Goal: Task Accomplishment & Management: Manage account settings

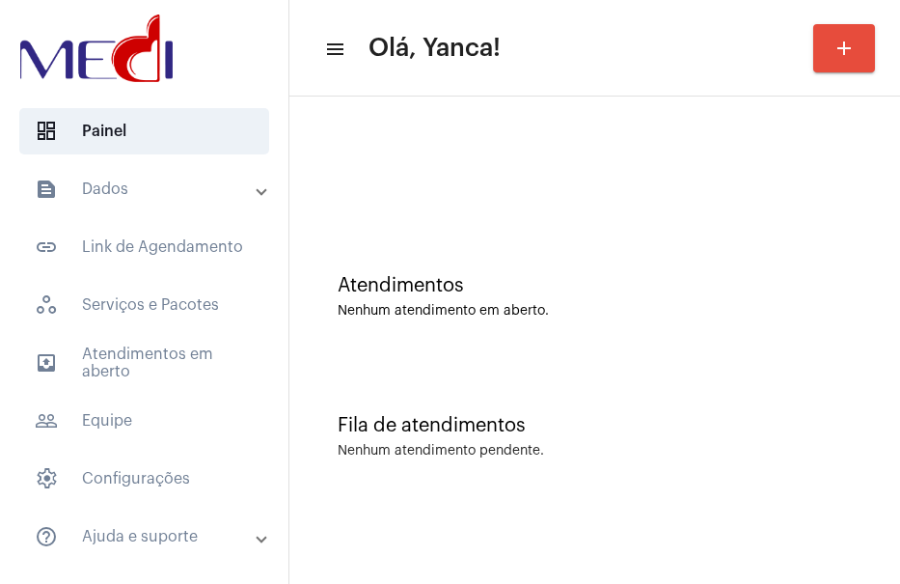
click at [132, 174] on mat-expansion-panel-header "text_snippet_outlined Dados" at bounding box center [150, 189] width 277 height 46
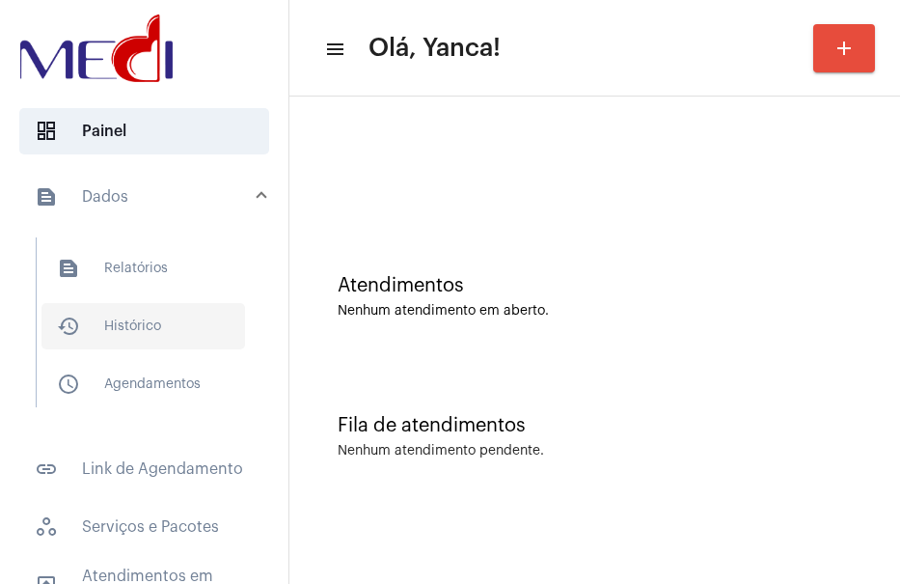
click at [151, 327] on span "history_outlined Histórico" at bounding box center [143, 326] width 204 height 46
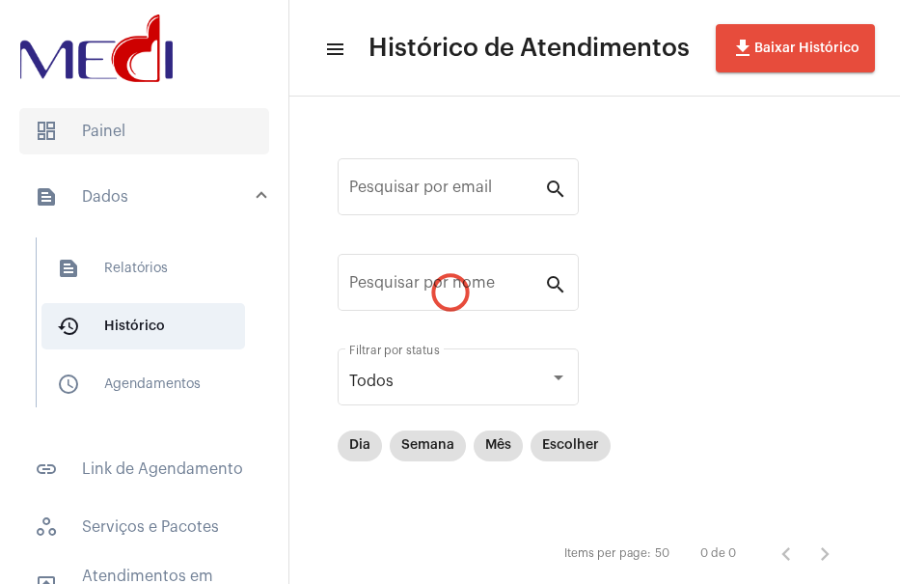
click at [98, 123] on span "dashboard Painel" at bounding box center [144, 131] width 250 height 46
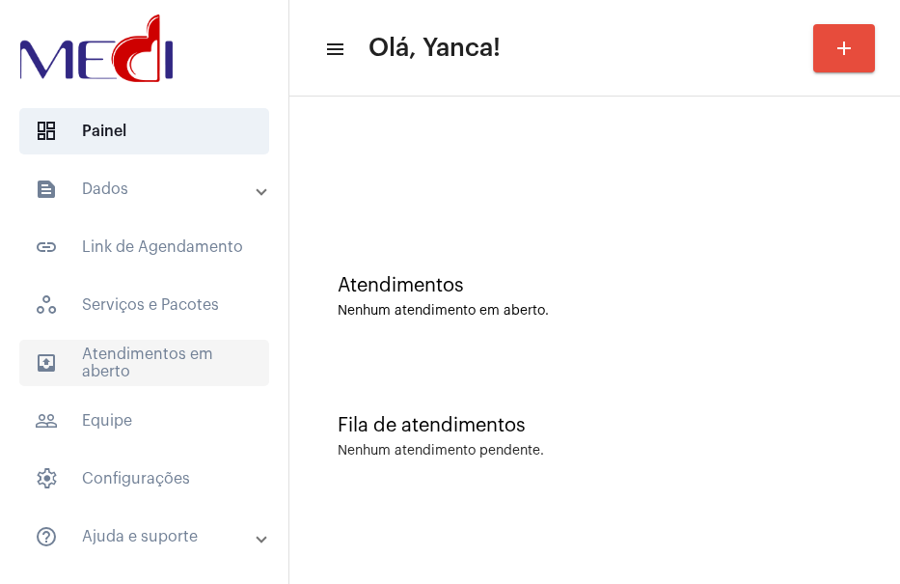
click at [148, 376] on span "outbox_outline Atendimentos em aberto" at bounding box center [144, 363] width 250 height 46
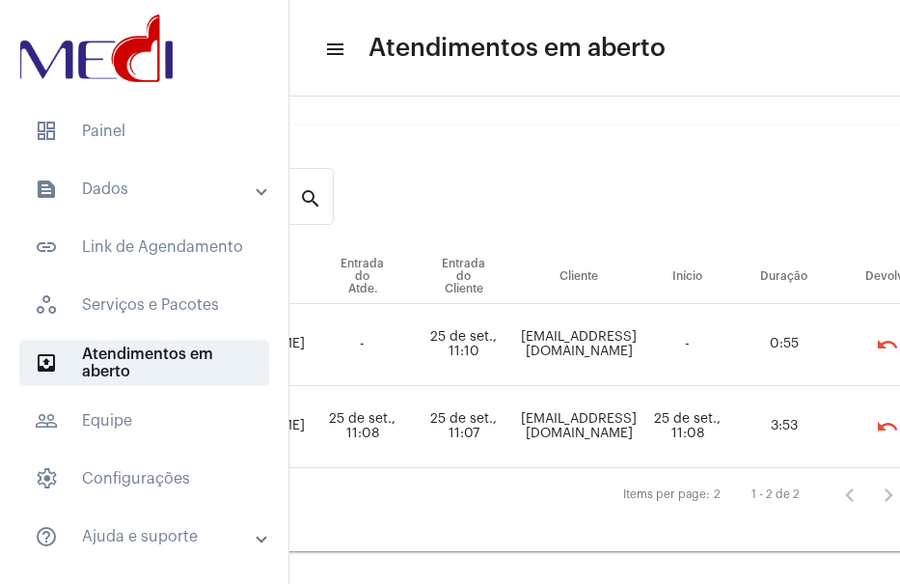
scroll to position [11, 404]
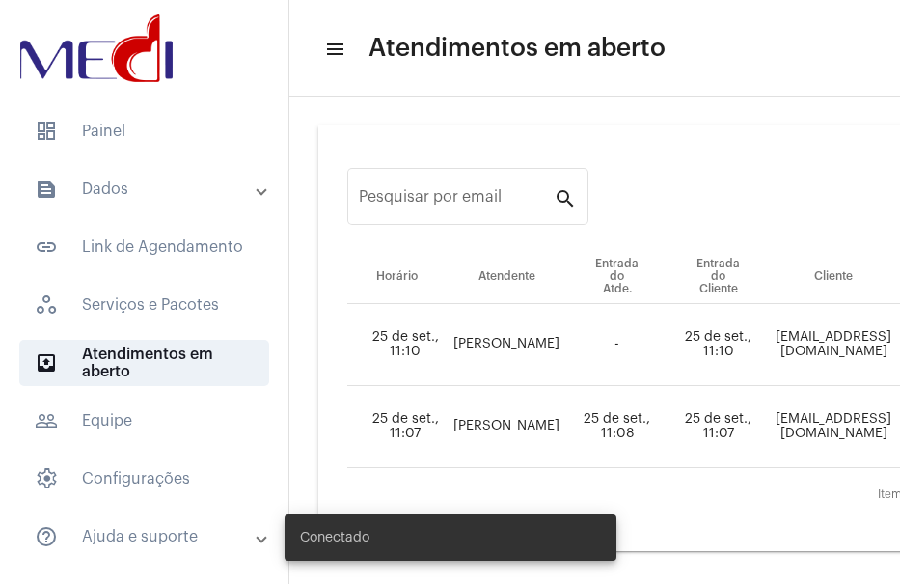
drag, startPoint x: 482, startPoint y: 575, endPoint x: 544, endPoint y: 583, distance: 62.2
click at [577, 578] on div "Conectado" at bounding box center [450, 537] width 378 height 93
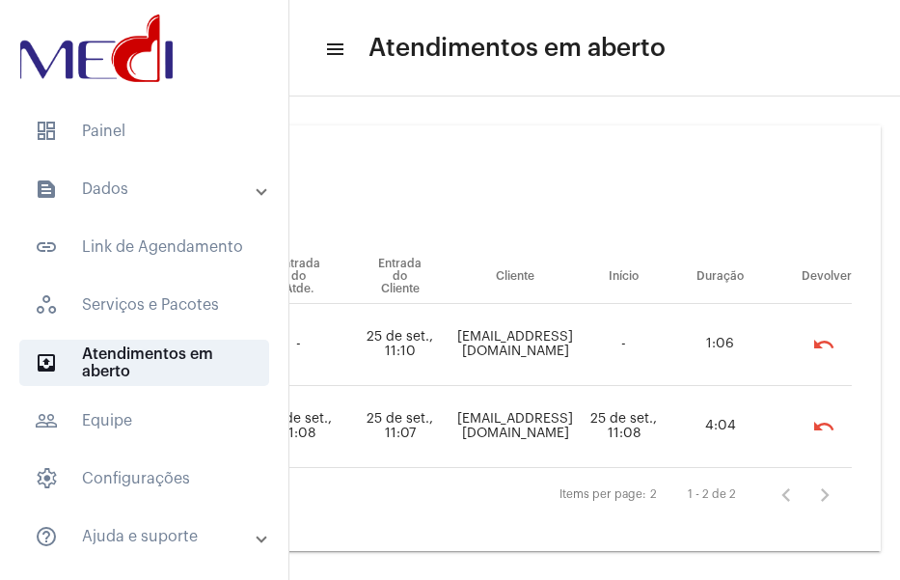
scroll to position [0, 404]
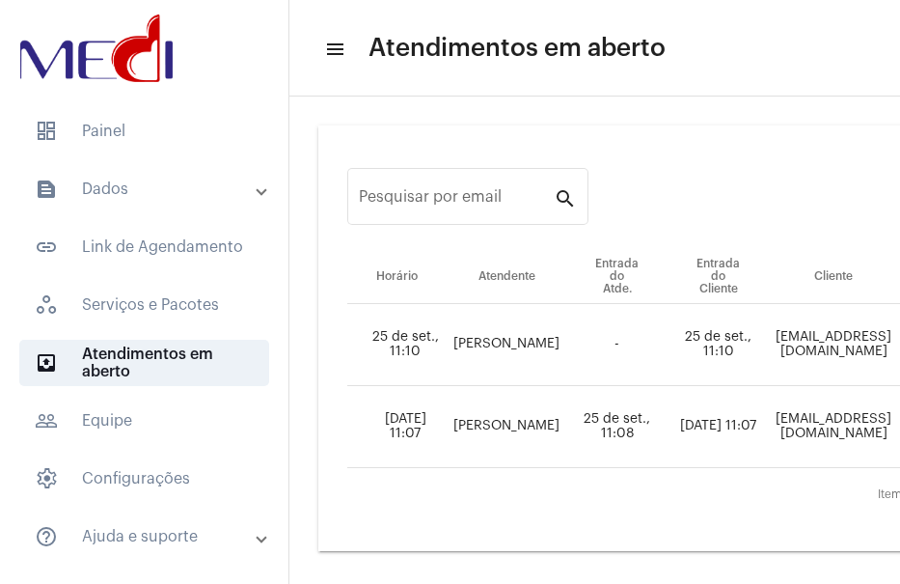
scroll to position [11, 0]
drag, startPoint x: 598, startPoint y: 563, endPoint x: 657, endPoint y: 559, distance: 59.0
click at [657, 559] on div "Pesquisar por email search Horário Atendente Entrada do Atde. Entrada do Client…" at bounding box center [594, 337] width 611 height 483
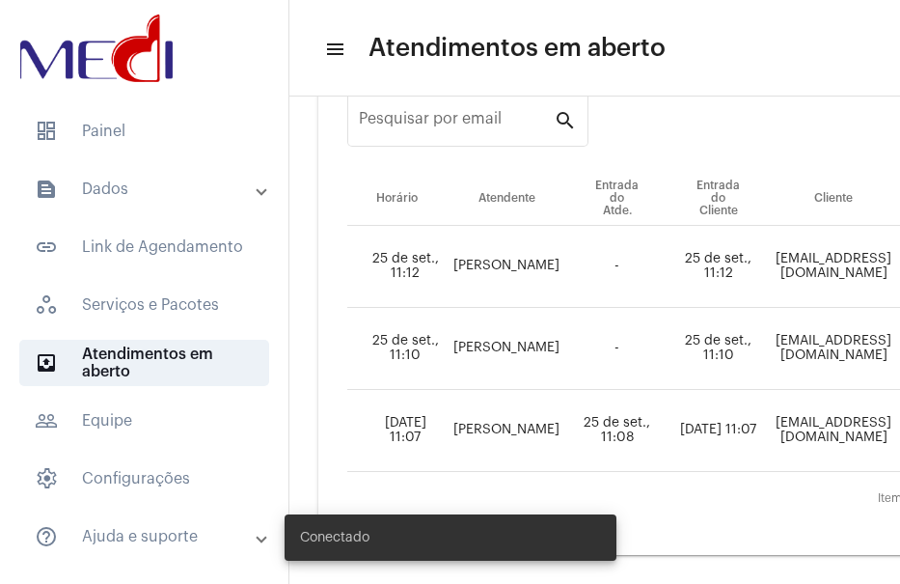
drag, startPoint x: 532, startPoint y: 577, endPoint x: 645, endPoint y: 571, distance: 114.0
click at [645, 571] on body "dashboard Painel text_snippet_outlined Dados text_snippet_outlined Relatórios h…" at bounding box center [450, 292] width 900 height 584
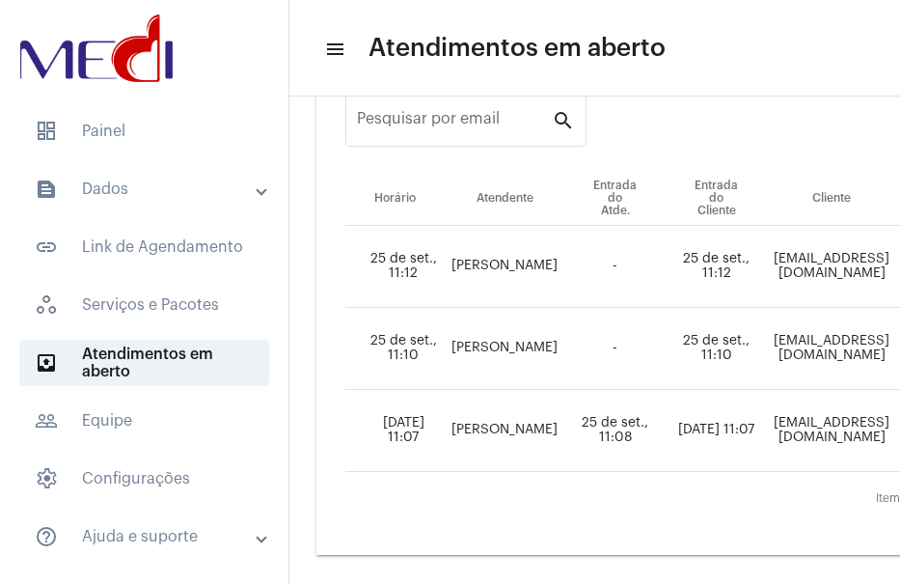
scroll to position [93, 0]
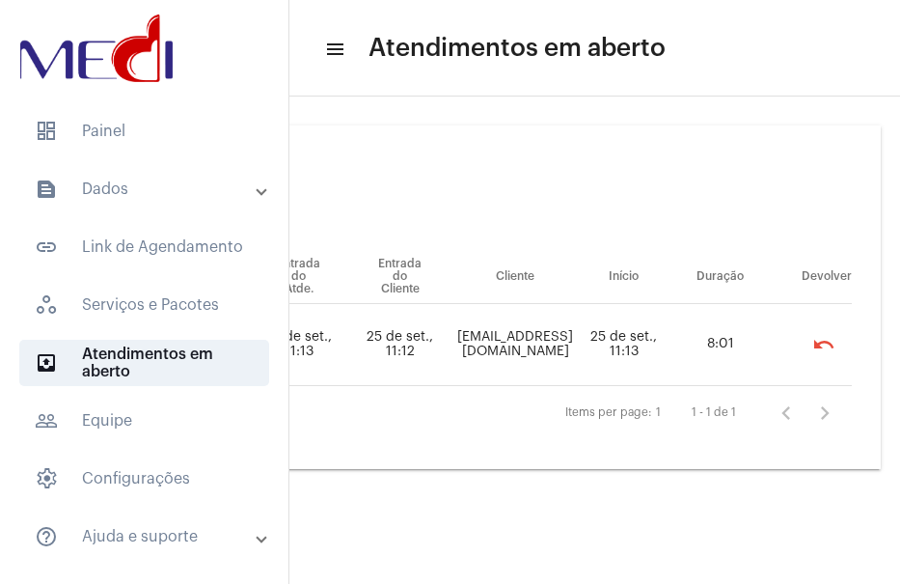
scroll to position [0, 343]
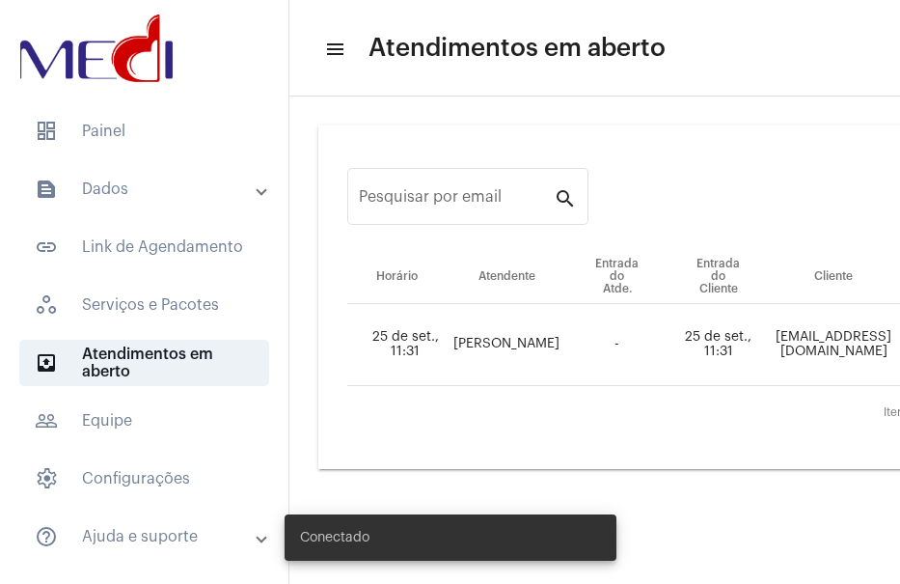
drag, startPoint x: 526, startPoint y: 575, endPoint x: 697, endPoint y: 548, distance: 173.8
click at [697, 548] on body "dashboard Painel text_snippet_outlined Dados text_snippet_outlined Relatórios h…" at bounding box center [450, 292] width 900 height 584
click at [589, 579] on div "Conectado" at bounding box center [450, 537] width 378 height 93
